Goal: Book appointment/travel/reservation

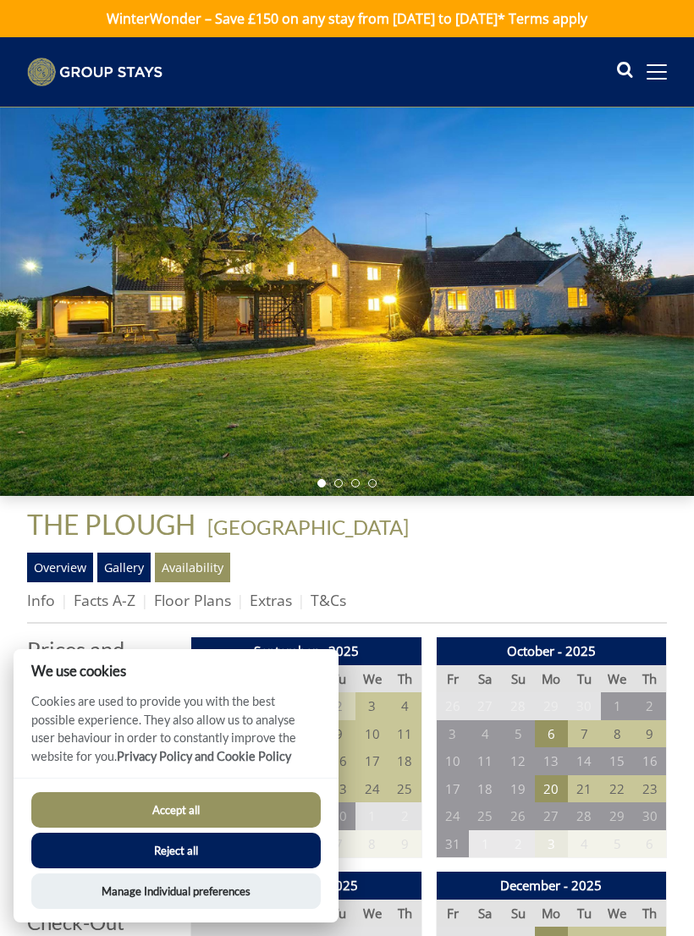
click at [274, 811] on button "Accept all" at bounding box center [175, 810] width 289 height 36
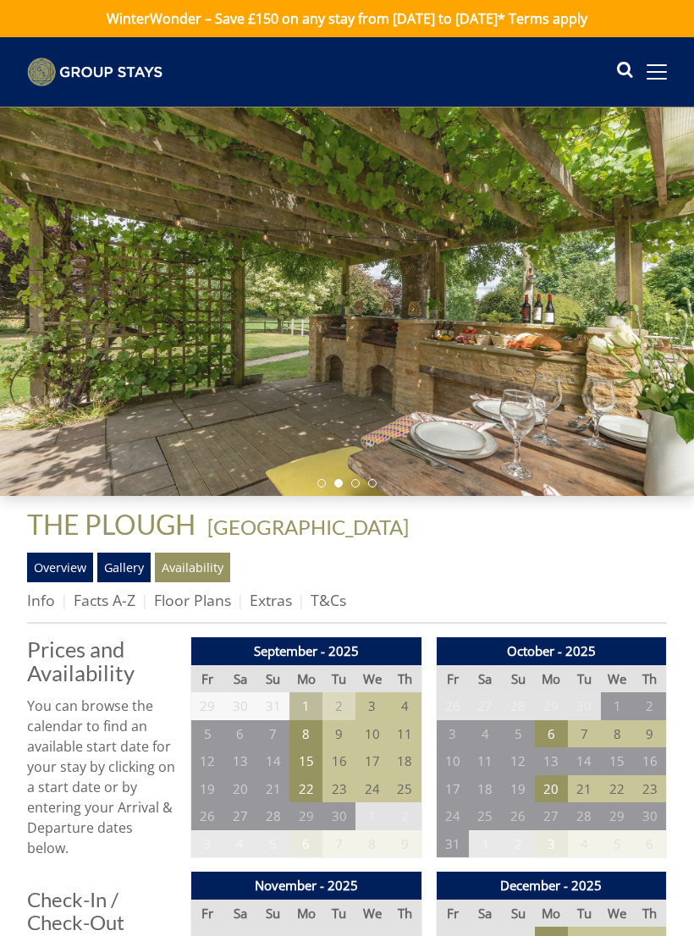
click at [492, 570] on ul "Overview Gallery Availability" at bounding box center [347, 567] width 640 height 29
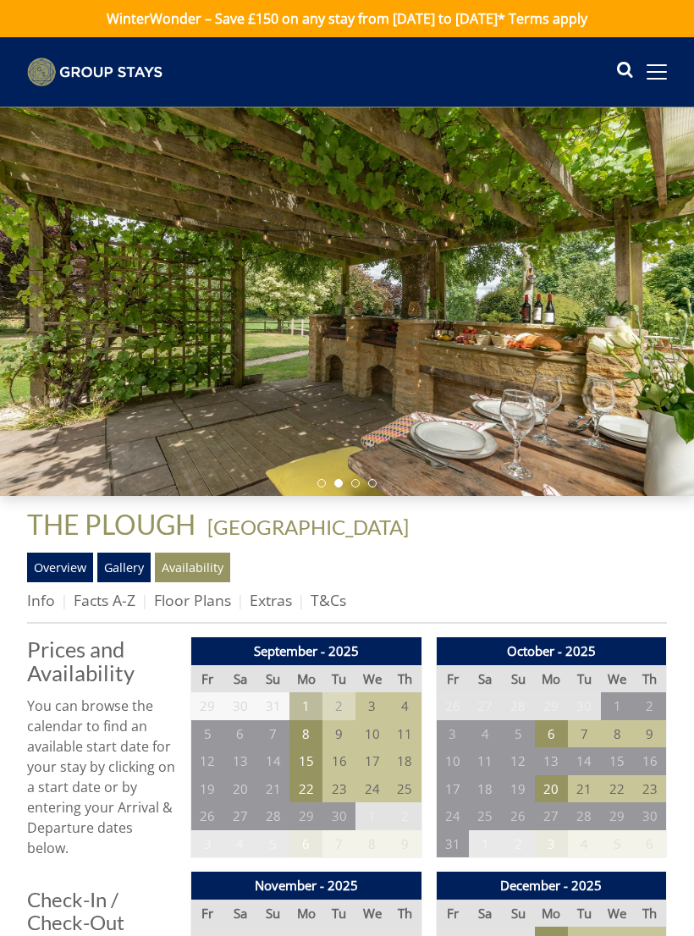
click at [60, 565] on link "Overview" at bounding box center [60, 567] width 66 height 29
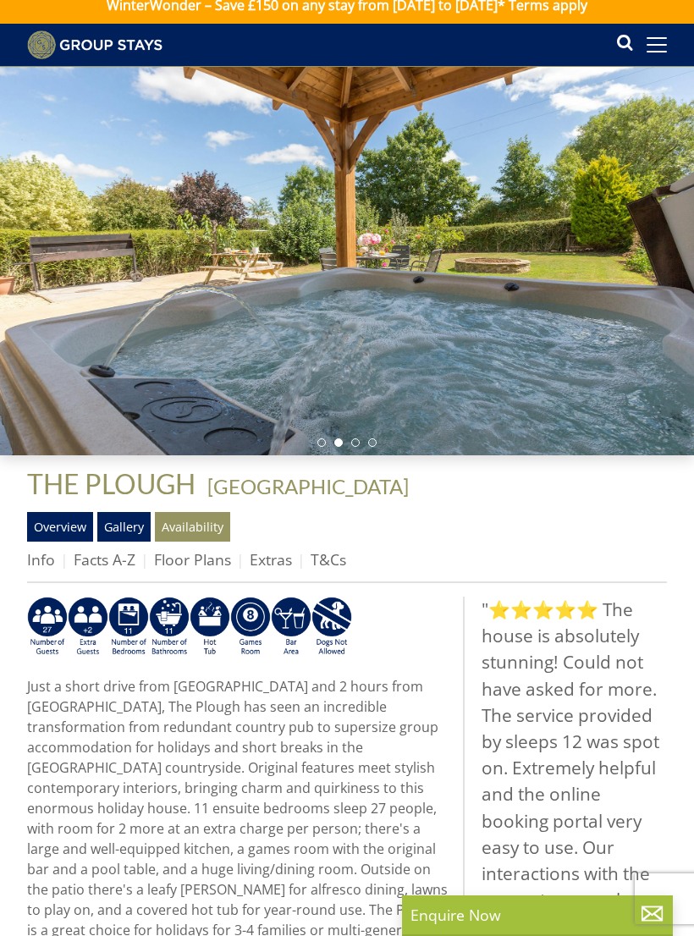
scroll to position [14, 0]
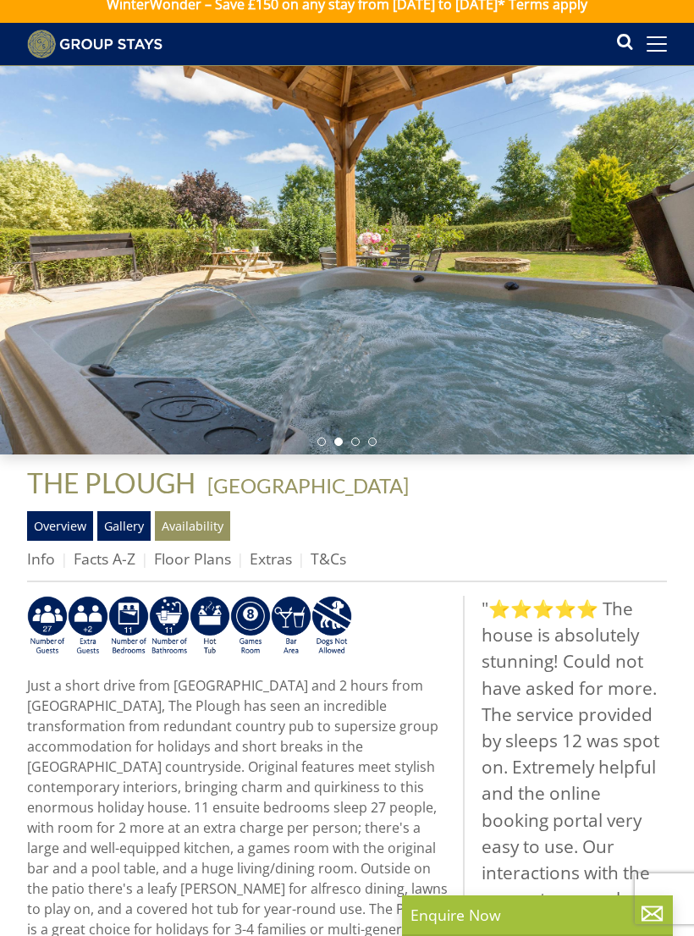
click at [200, 521] on link "Availability" at bounding box center [192, 525] width 75 height 29
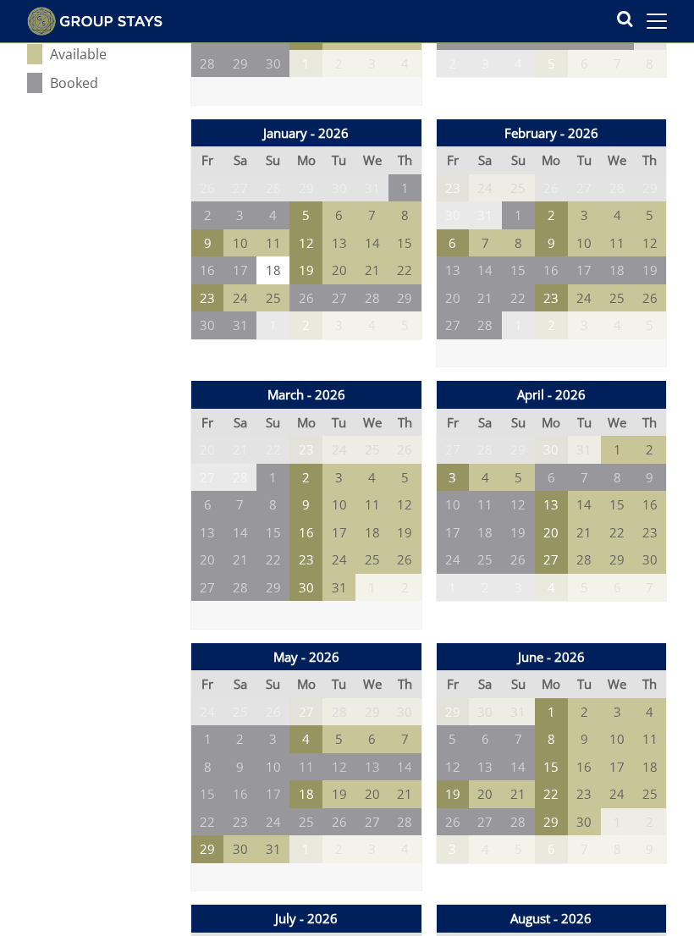
scroll to position [988, 0]
click at [451, 495] on td "10" at bounding box center [452, 505] width 33 height 28
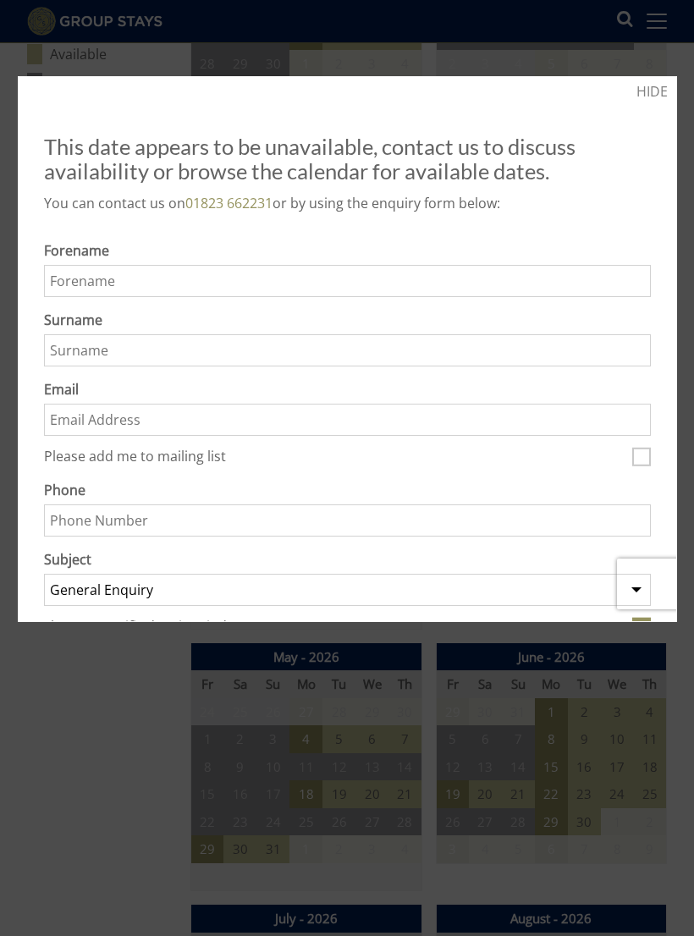
click at [662, 69] on div at bounding box center [347, 468] width 694 height 936
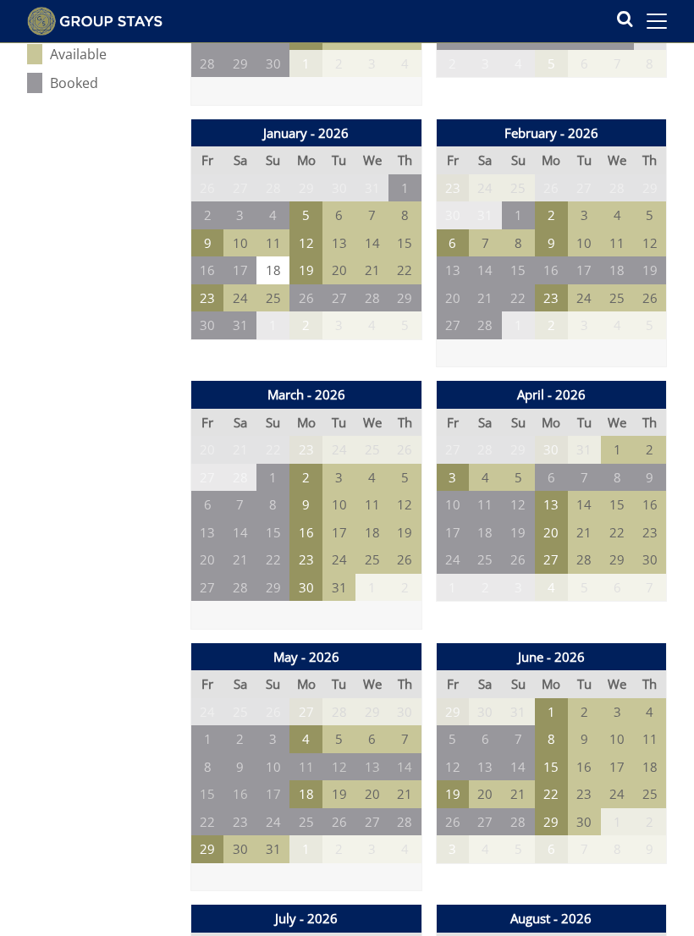
click at [662, 69] on td "8" at bounding box center [650, 64] width 33 height 28
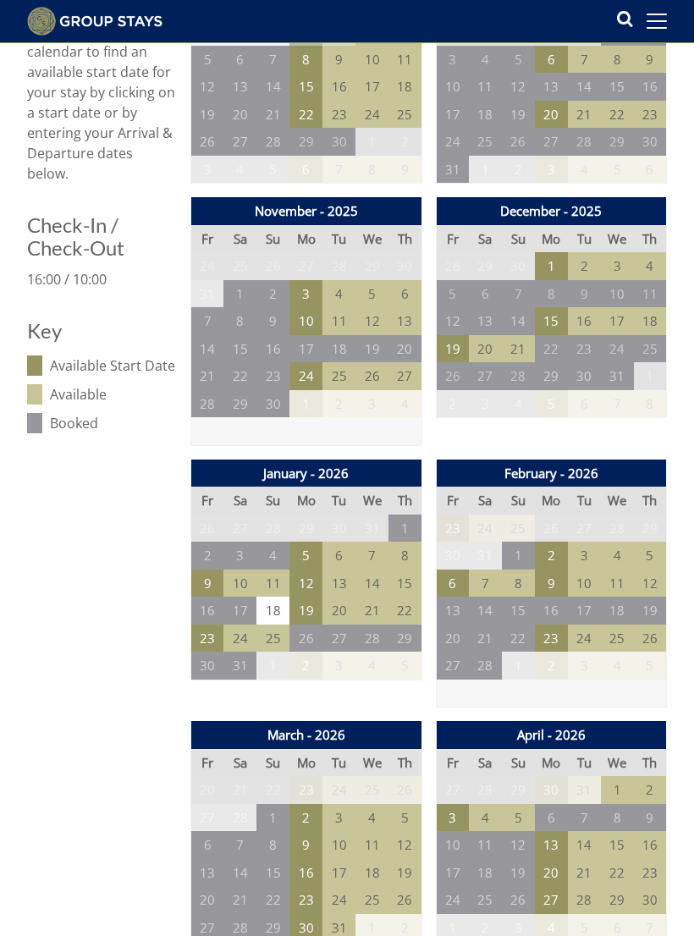
scroll to position [661, 0]
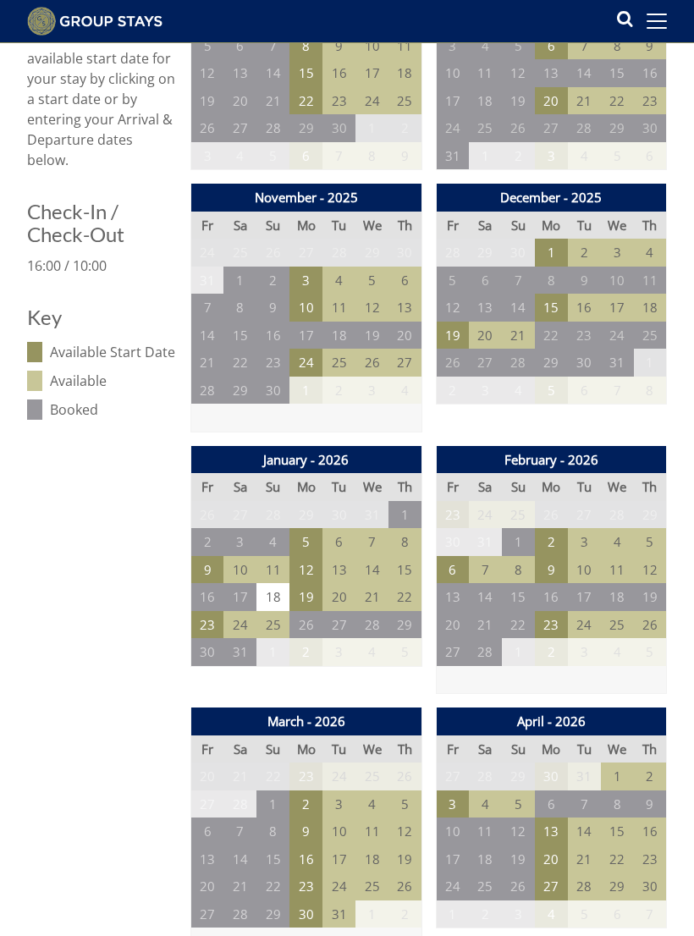
click at [454, 793] on td "3" at bounding box center [452, 805] width 33 height 28
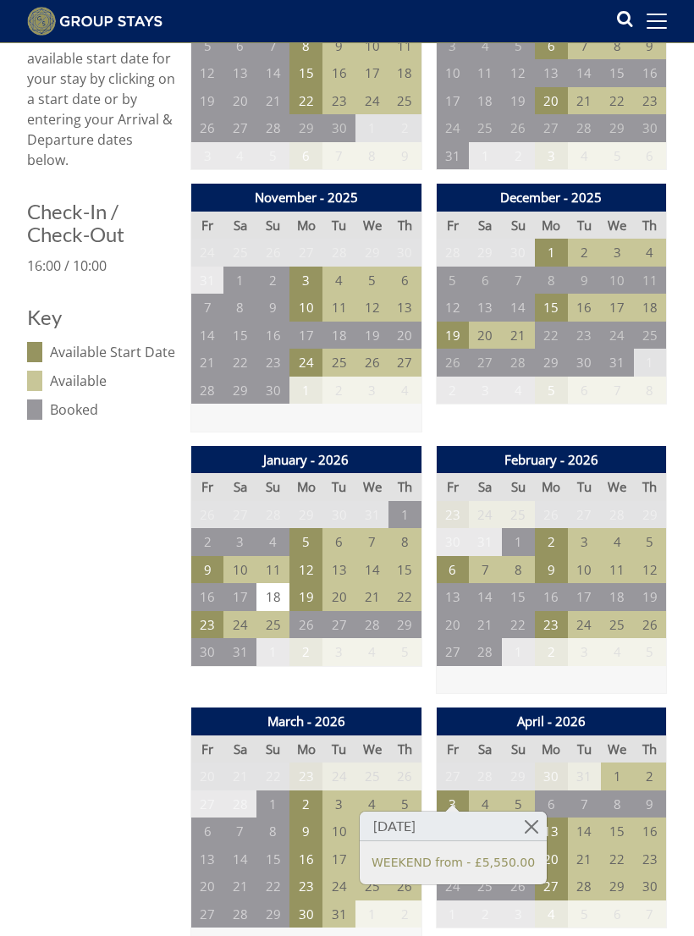
click at [560, 791] on td "6" at bounding box center [551, 805] width 33 height 28
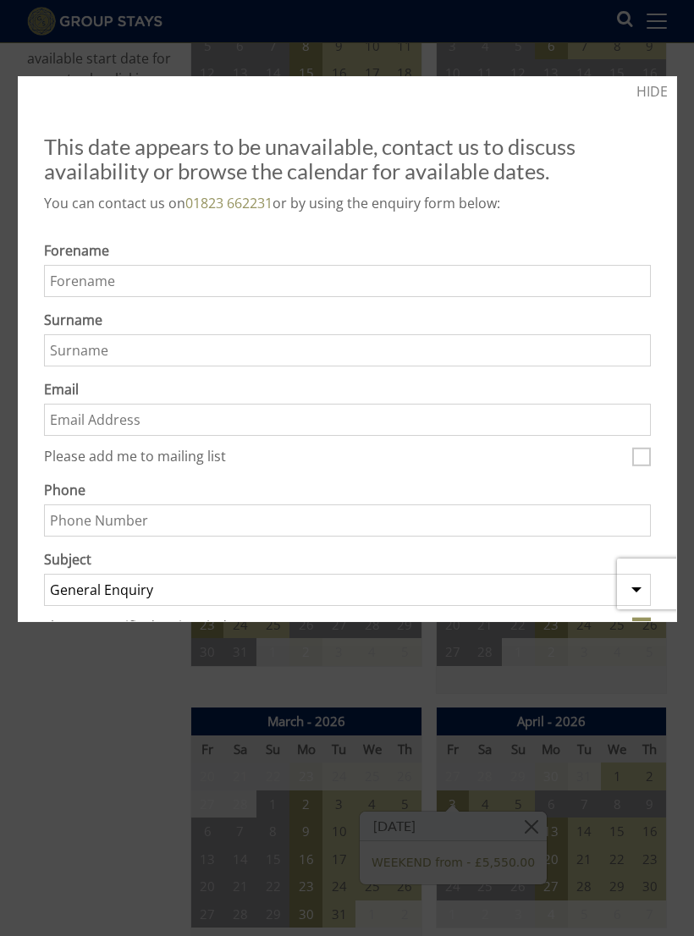
click at [652, 85] on link "HIDE" at bounding box center [652, 91] width 31 height 20
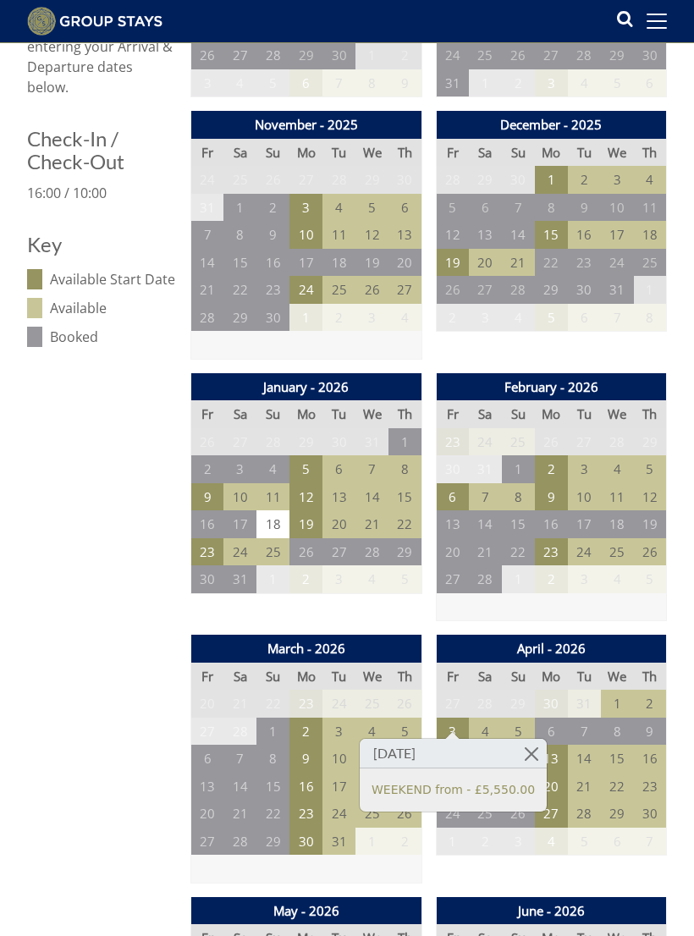
scroll to position [741, 0]
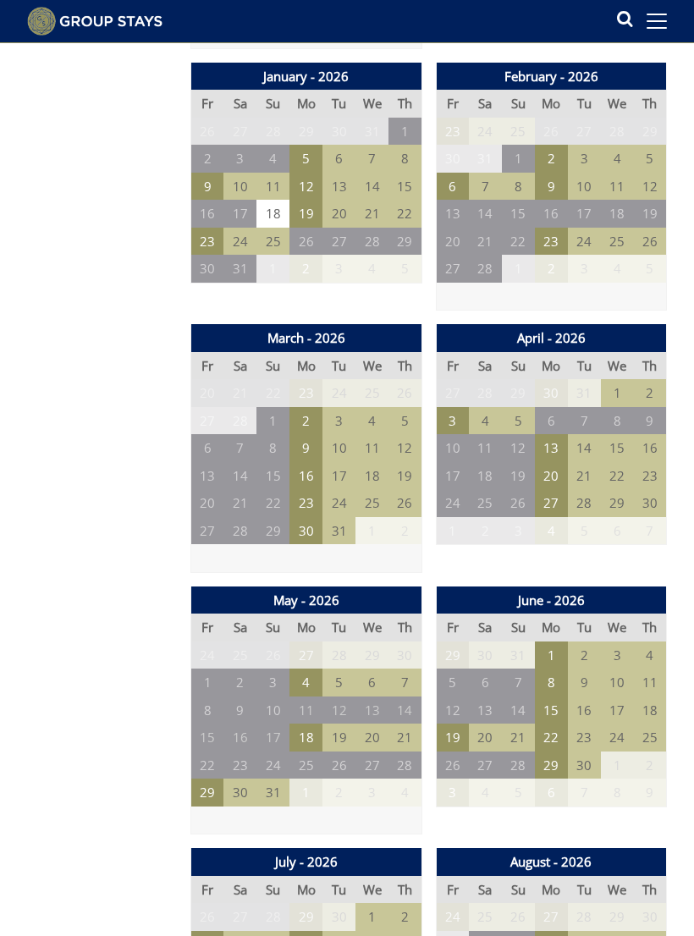
scroll to position [1044, 0]
click at [213, 780] on td "29" at bounding box center [207, 793] width 33 height 28
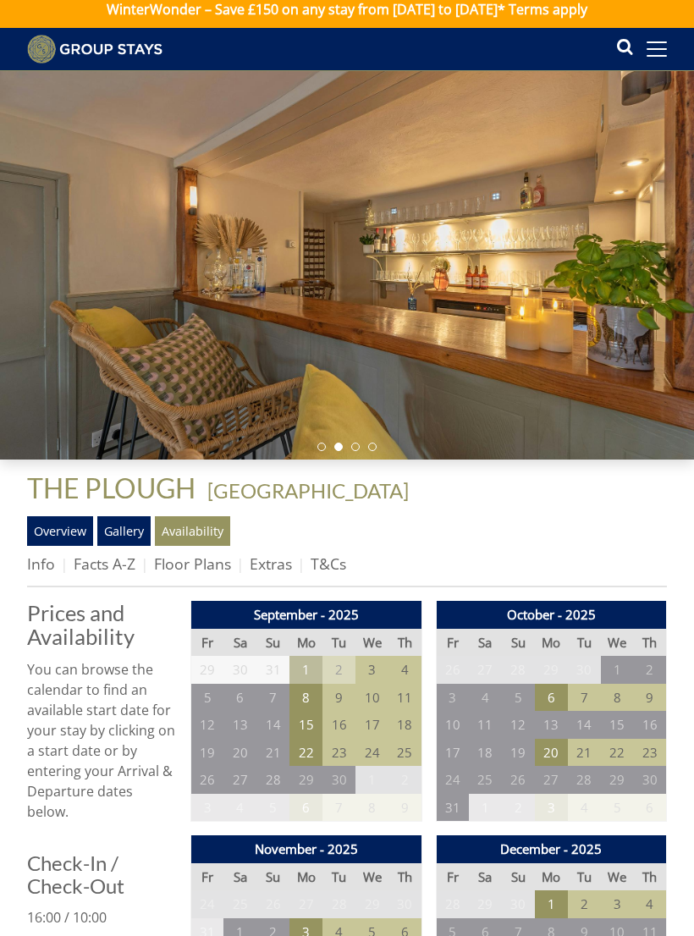
scroll to position [0, 0]
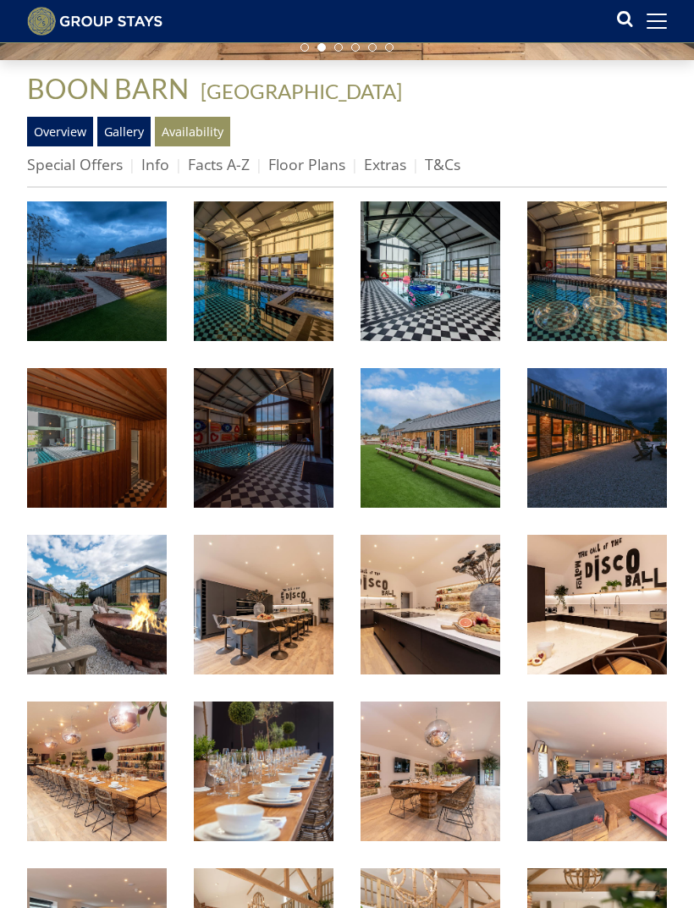
scroll to position [409, 0]
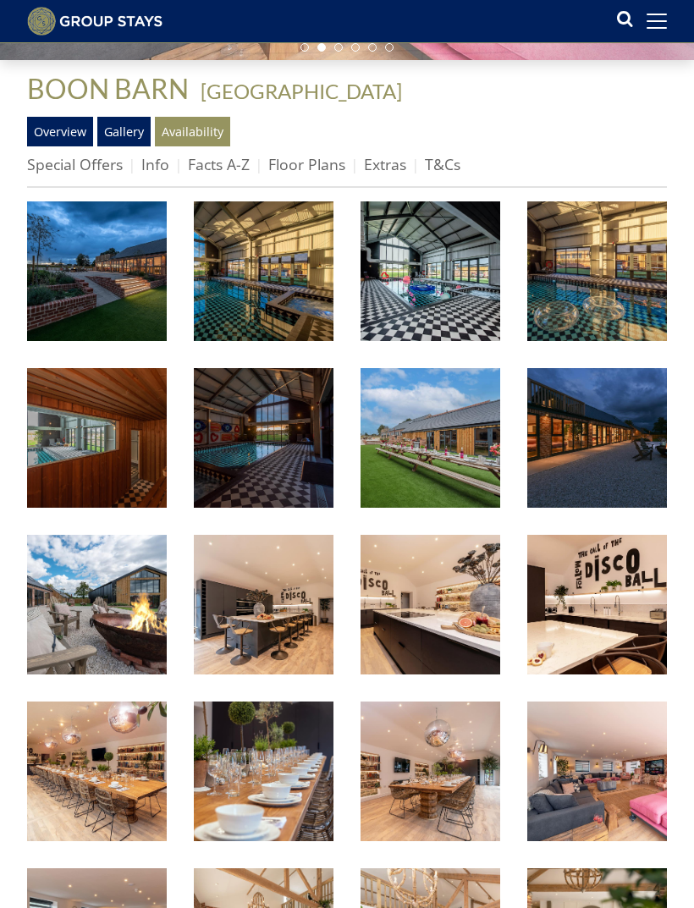
click at [61, 124] on link "Overview" at bounding box center [60, 131] width 66 height 29
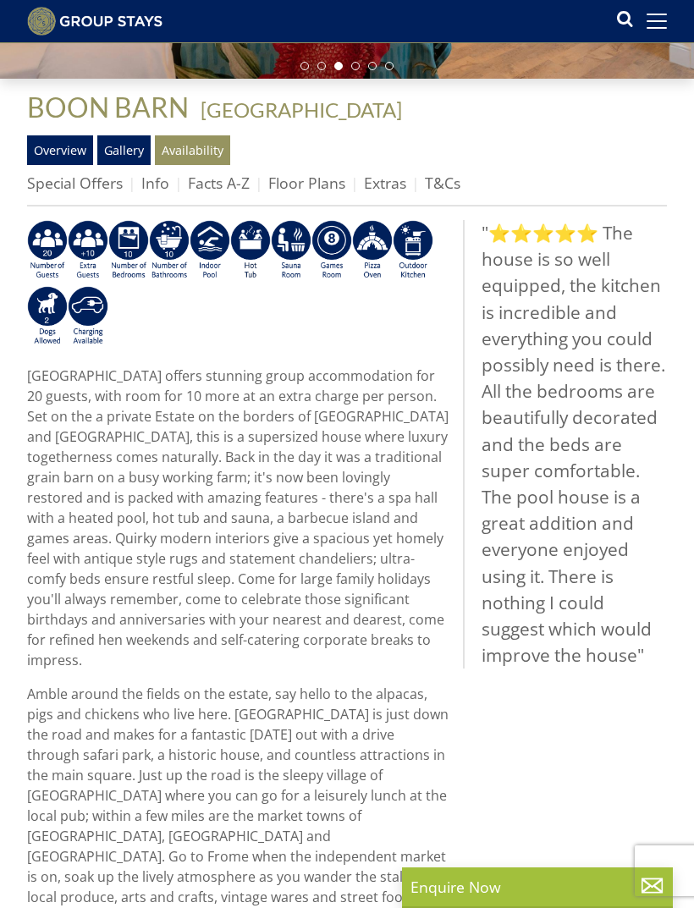
scroll to position [393, 0]
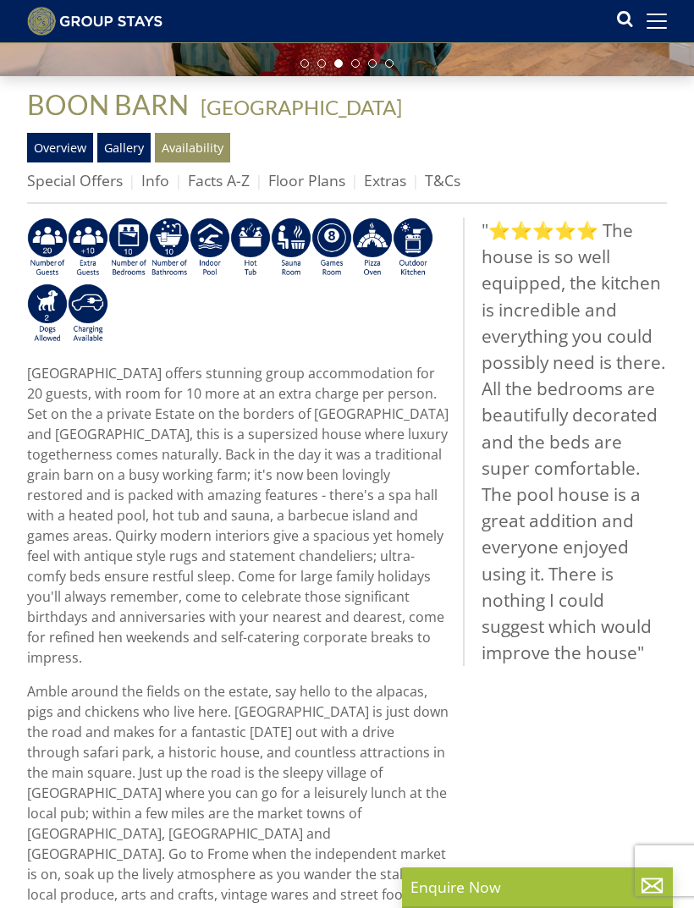
click at [206, 143] on link "Availability" at bounding box center [192, 147] width 75 height 29
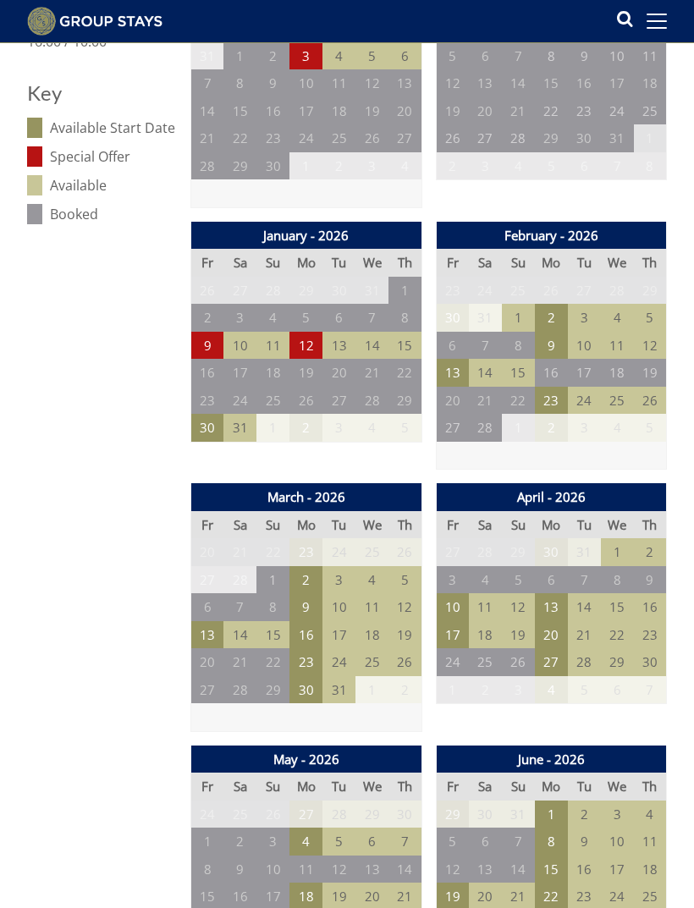
scroll to position [882, 0]
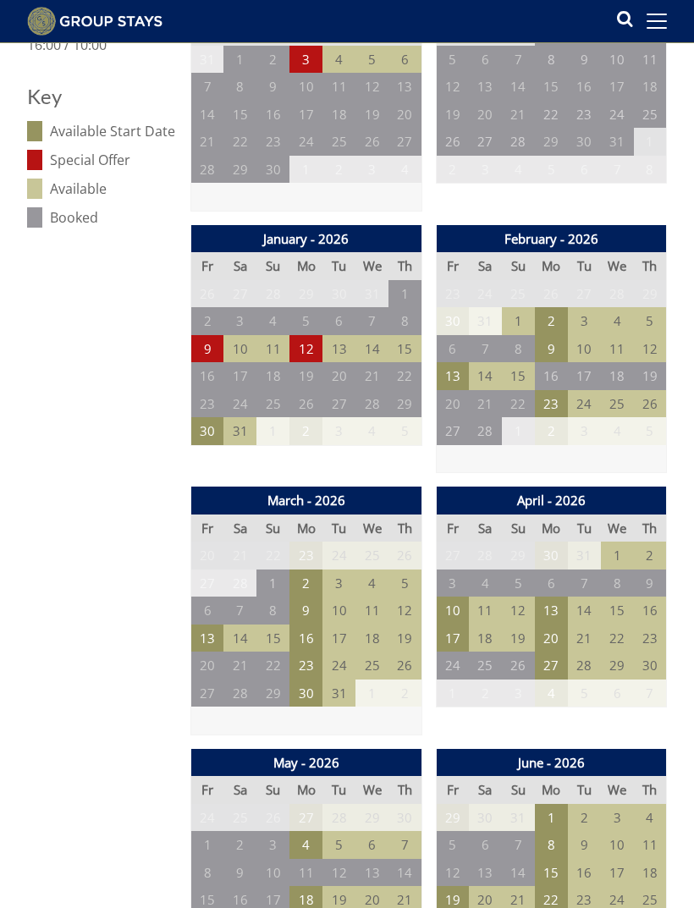
click at [455, 597] on td "10" at bounding box center [452, 611] width 33 height 28
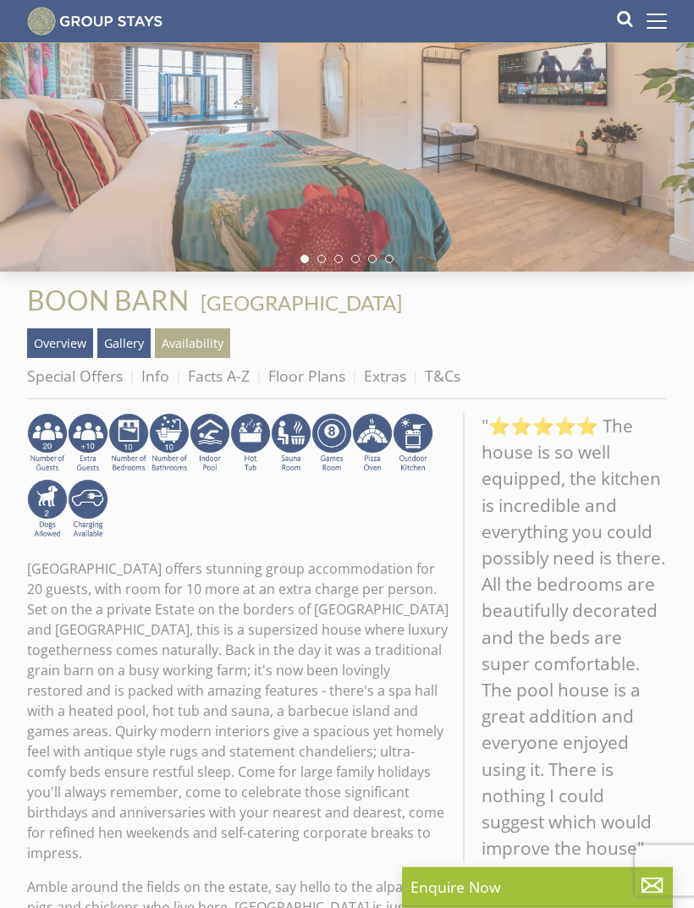
scroll to position [188, 0]
